Goal: Transaction & Acquisition: Purchase product/service

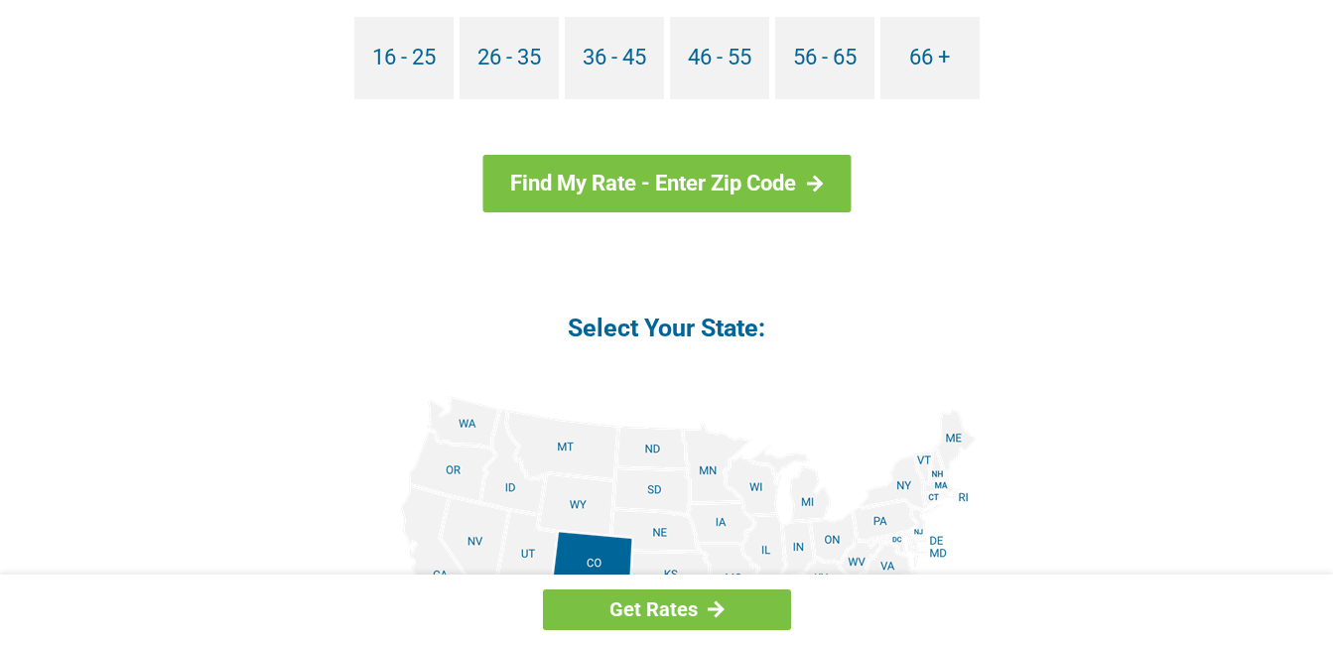
scroll to position [1986, 0]
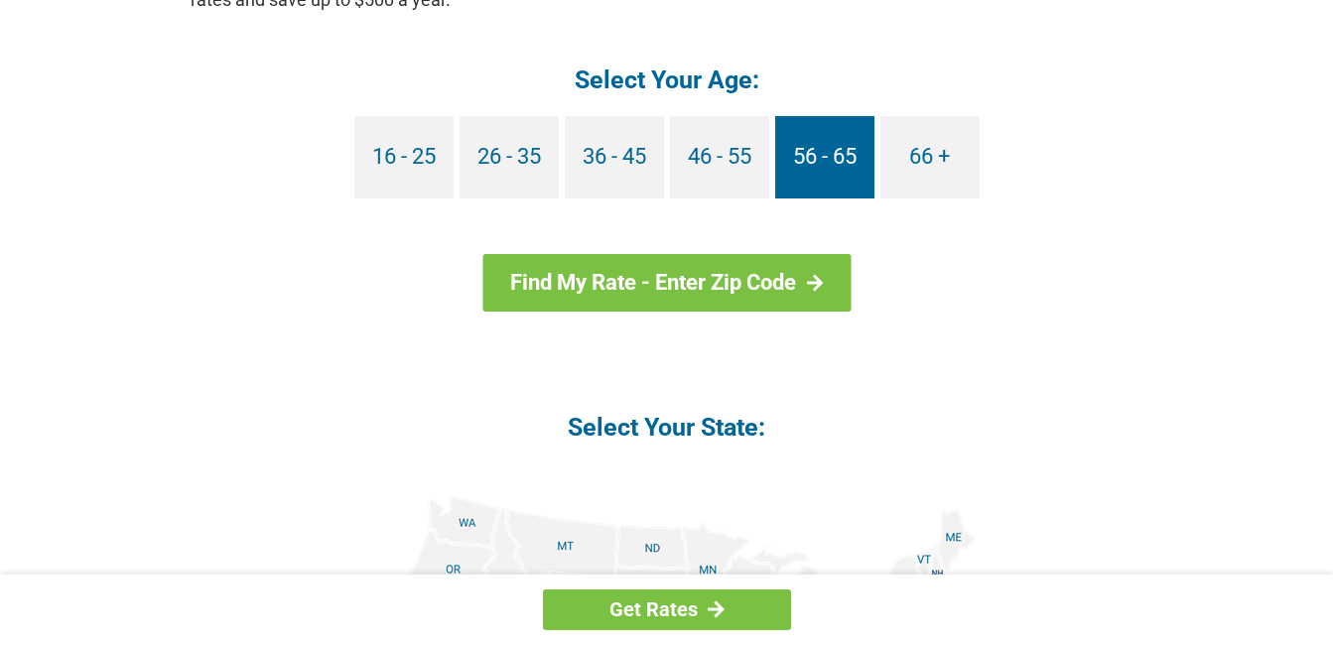
click at [796, 154] on link "56 - 65" at bounding box center [824, 157] width 99 height 82
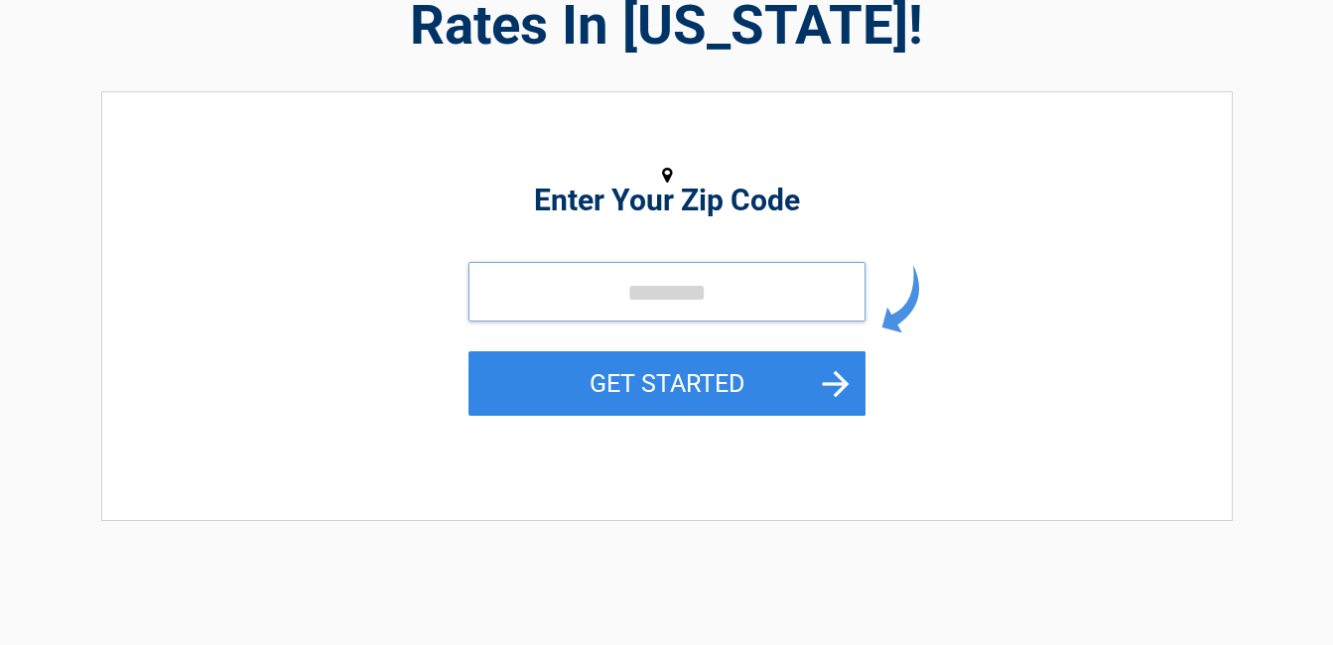
click at [532, 304] on input "tel" at bounding box center [667, 292] width 397 height 60
type input "*****"
click at [469, 351] on button "GET STARTED" at bounding box center [667, 383] width 397 height 65
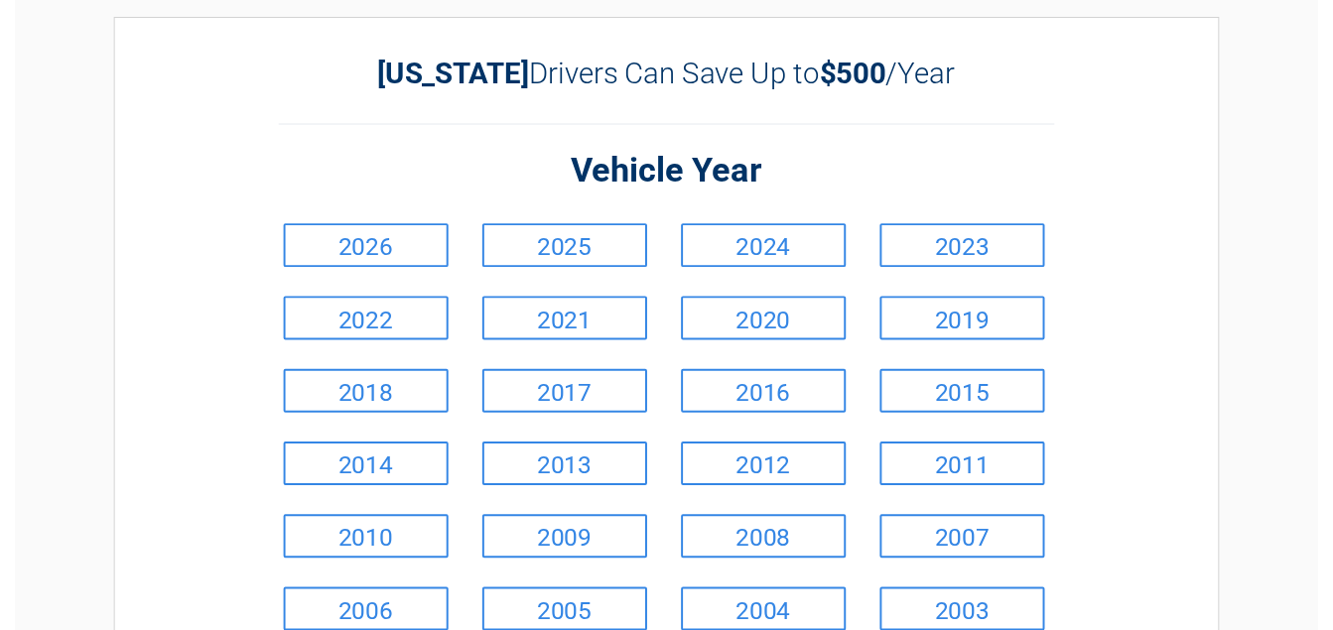
scroll to position [99, 0]
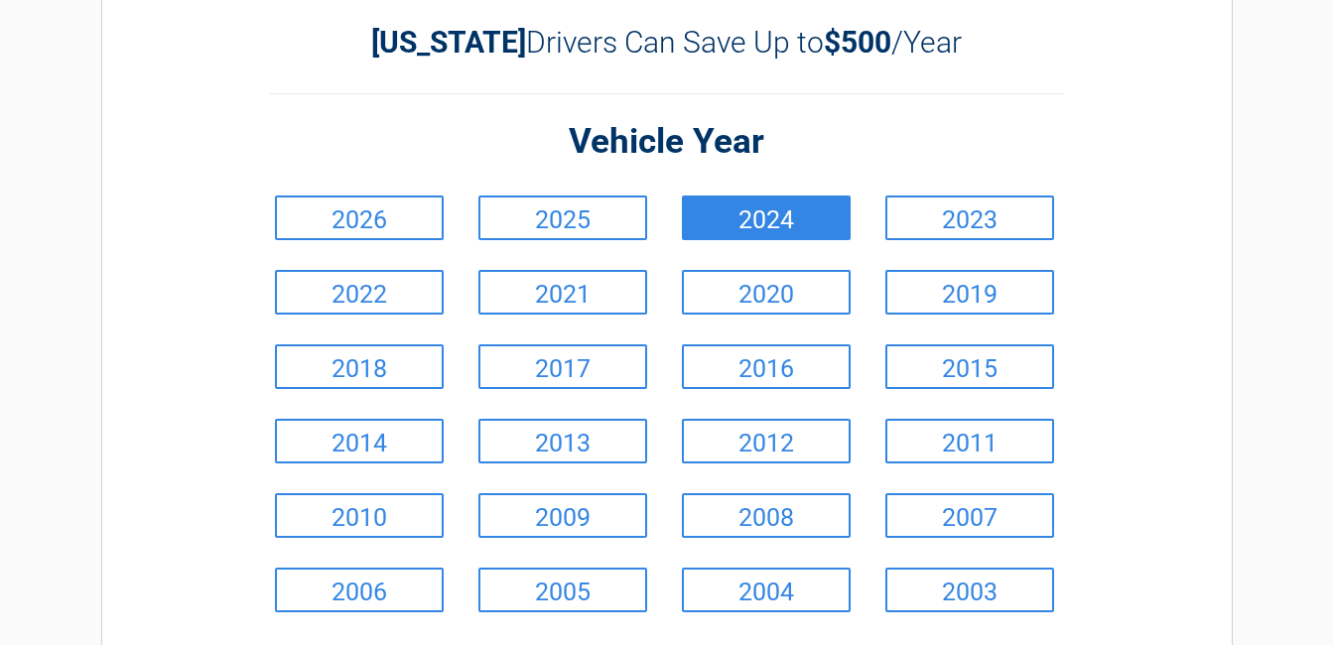
click at [722, 219] on link "2024" at bounding box center [766, 218] width 169 height 45
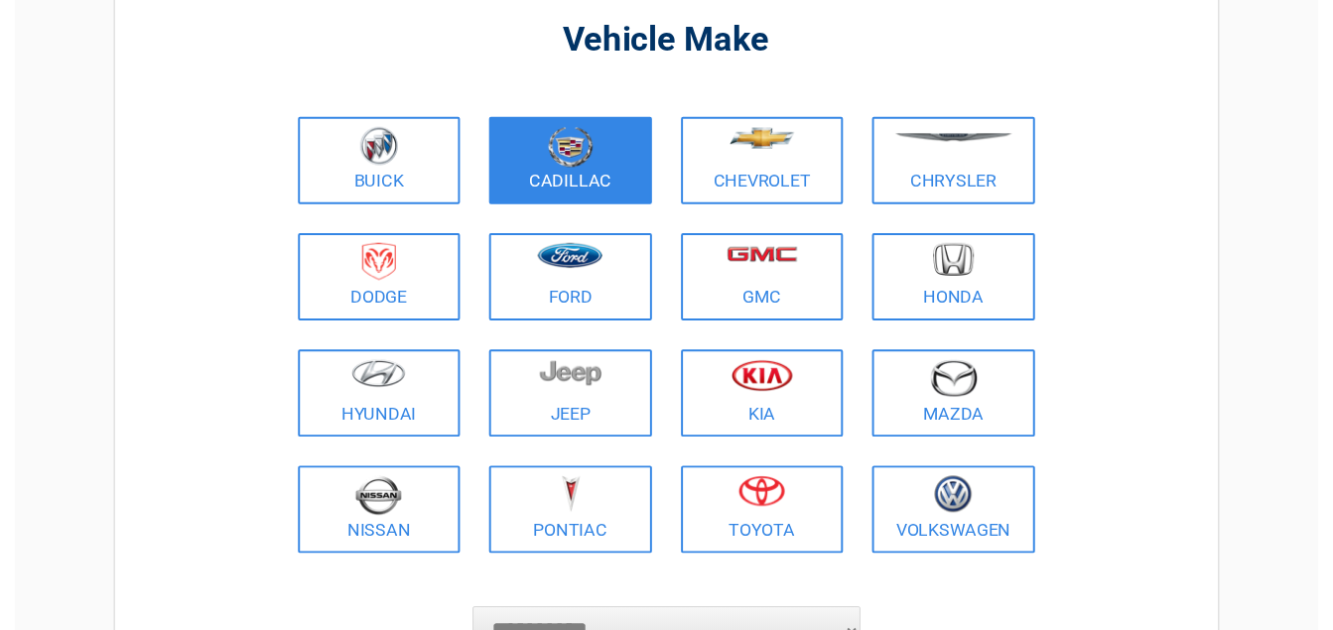
scroll to position [199, 0]
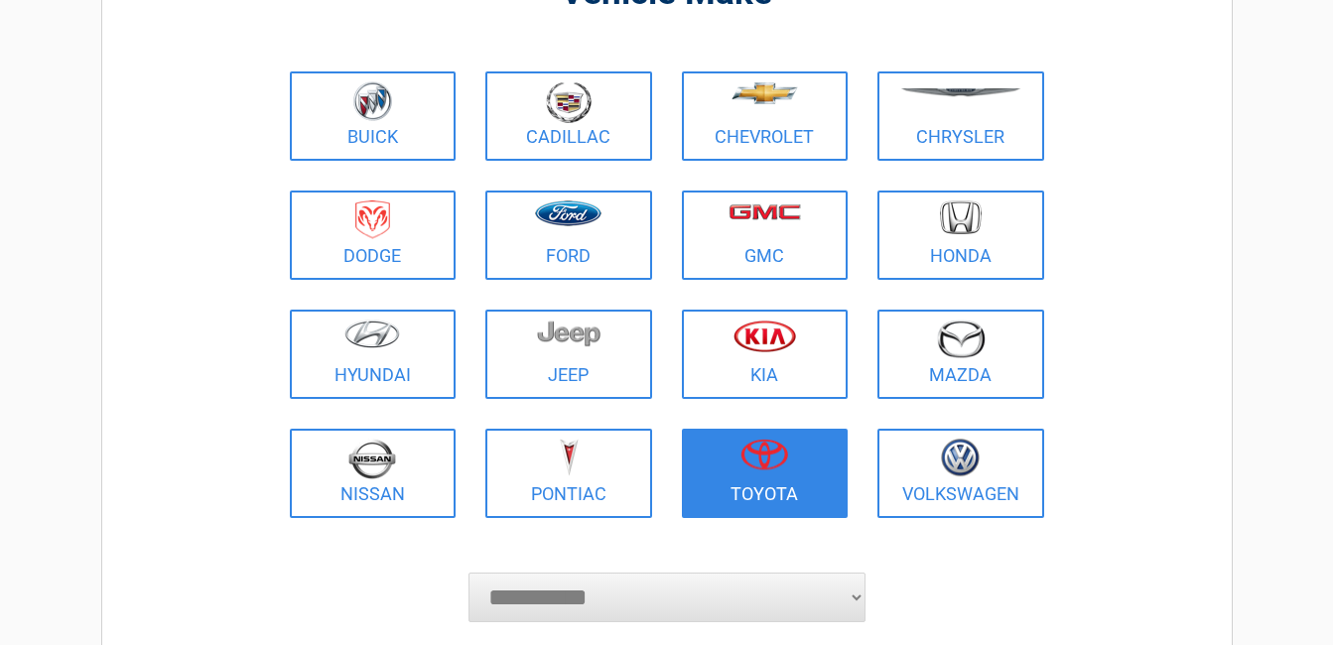
click at [750, 460] on img at bounding box center [765, 455] width 48 height 32
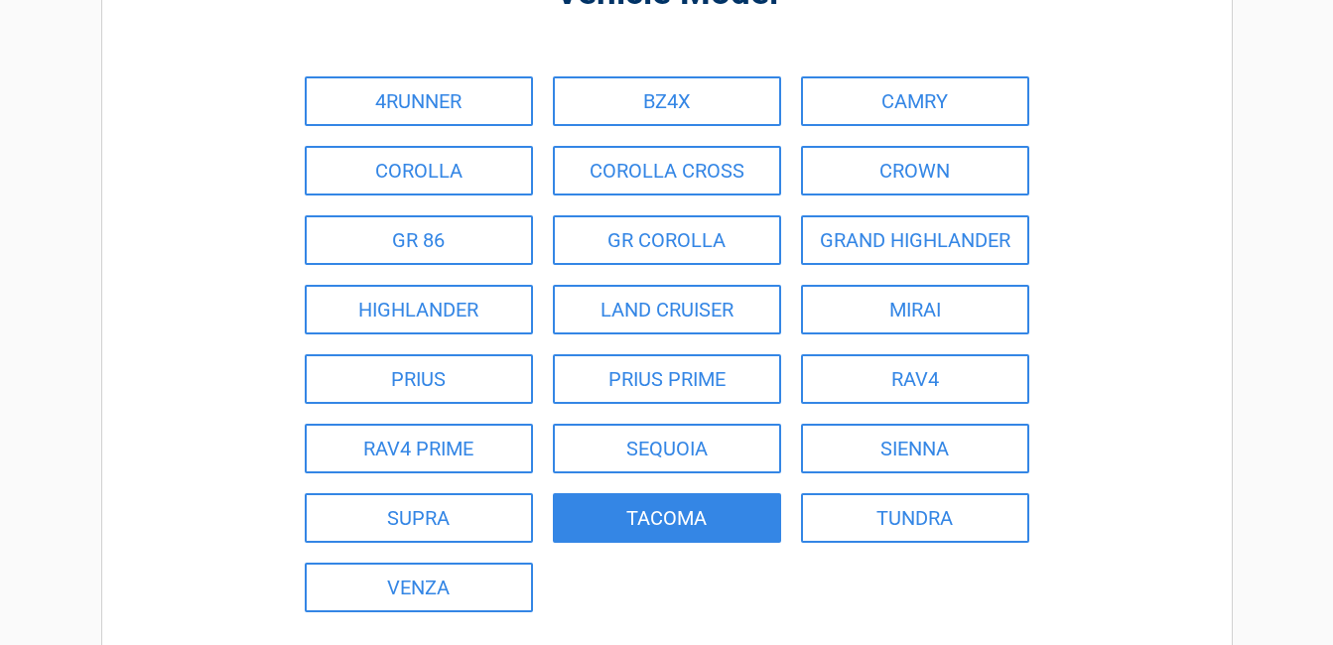
click at [684, 511] on link "TACOMA" at bounding box center [667, 518] width 228 height 50
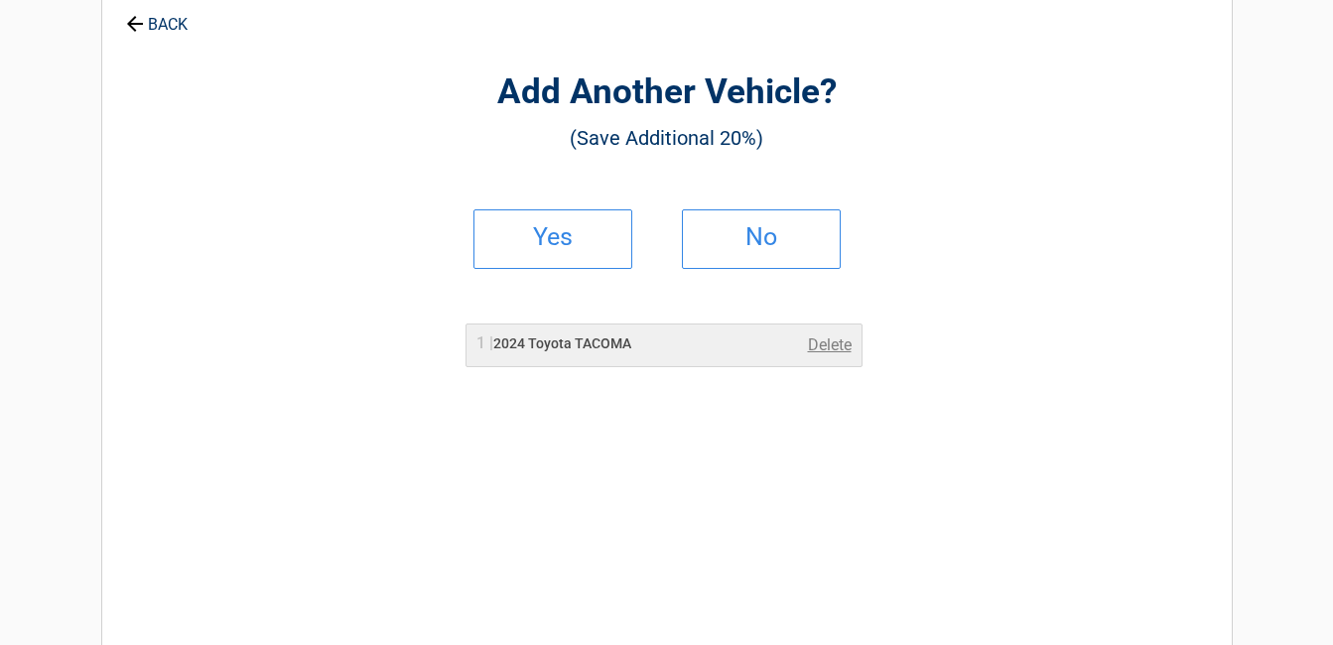
scroll to position [0, 0]
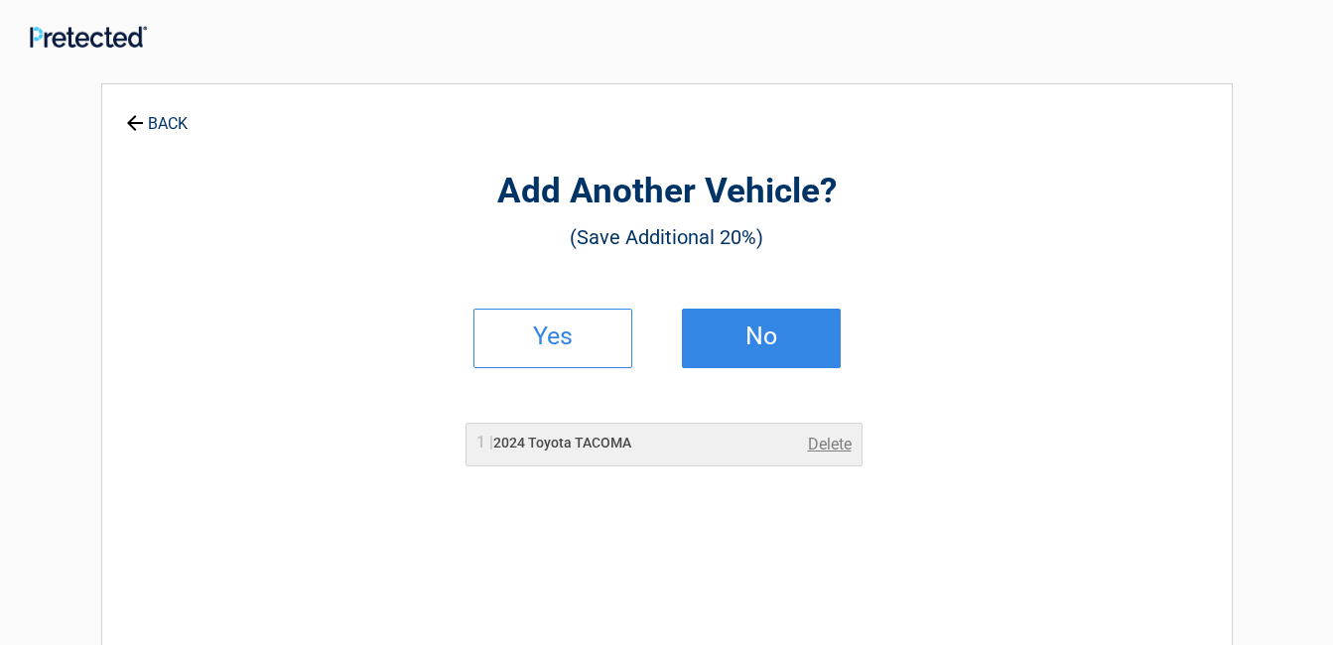
click at [729, 326] on link "No" at bounding box center [761, 339] width 159 height 60
